Goal: Find specific page/section: Find specific page/section

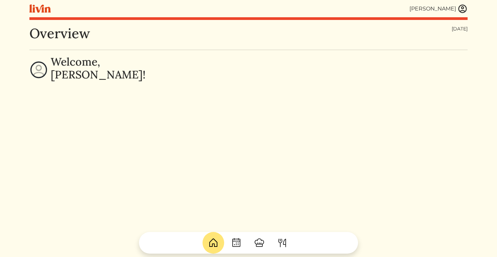
click at [427, 8] on div "[PERSON_NAME]" at bounding box center [432, 9] width 47 height 8
click at [463, 13] on img at bounding box center [462, 9] width 10 height 10
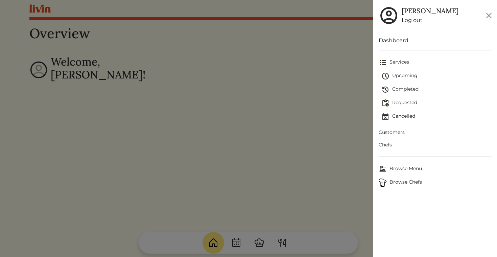
click at [390, 147] on span "Chefs" at bounding box center [434, 144] width 113 height 7
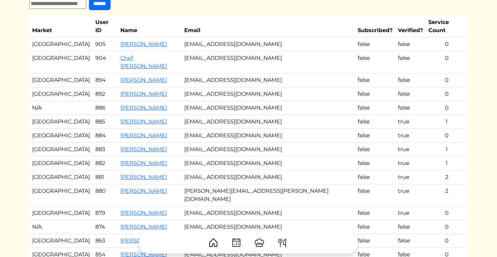
scroll to position [50, 0]
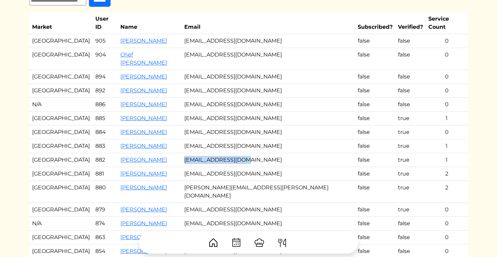
drag, startPoint x: 259, startPoint y: 145, endPoint x: 198, endPoint y: 145, distance: 61.5
click at [197, 153] on td "[EMAIL_ADDRESS][DOMAIN_NAME]" at bounding box center [268, 160] width 174 height 14
copy td "[EMAIL_ADDRESS][DOMAIN_NAME]"
drag, startPoint x: 163, startPoint y: 146, endPoint x: 110, endPoint y: 150, distance: 52.9
click at [110, 153] on tr "[GEOGRAPHIC_DATA] 882 [PERSON_NAME] [EMAIL_ADDRESS][DOMAIN_NAME] false true 1" at bounding box center [248, 160] width 438 height 14
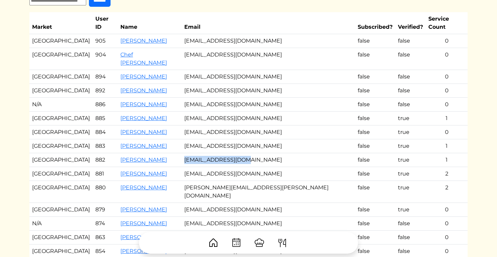
copy tr "[PERSON_NAME]"
click at [142, 156] on link "[PERSON_NAME]" at bounding box center [143, 159] width 47 height 6
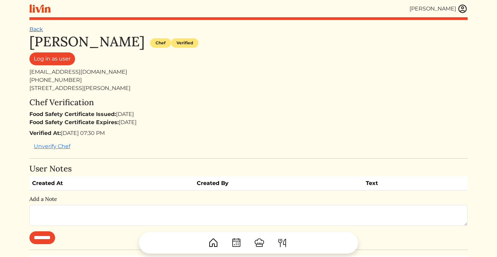
click at [42, 28] on link "Back" at bounding box center [36, 29] width 14 height 6
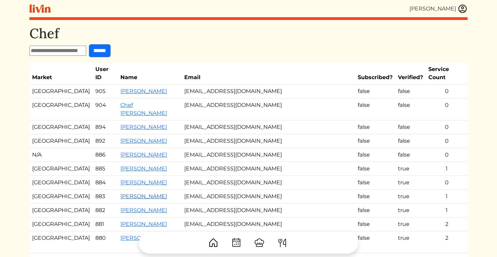
click at [138, 193] on link "[PERSON_NAME]" at bounding box center [143, 196] width 47 height 6
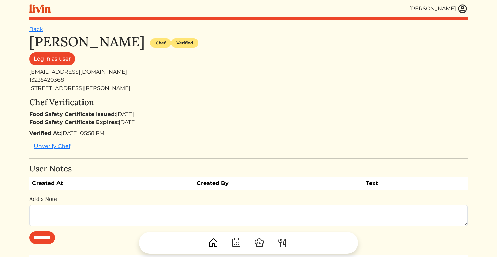
click at [69, 66] on div "Log in as user" at bounding box center [248, 60] width 438 height 16
click at [64, 57] on link "Log in as user" at bounding box center [52, 58] width 46 height 13
